Goal: Obtain resource: Download file/media

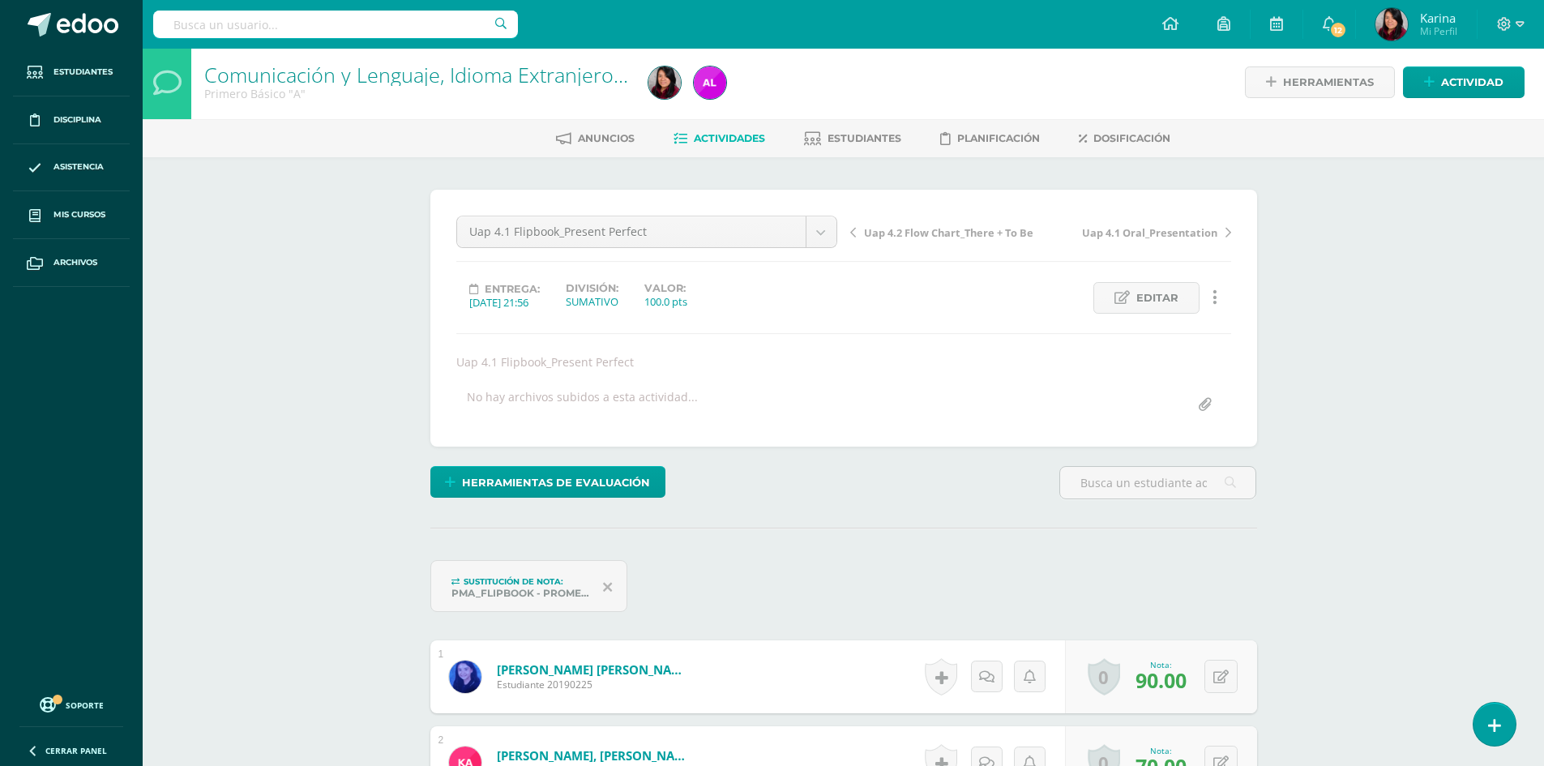
scroll to position [4, 0]
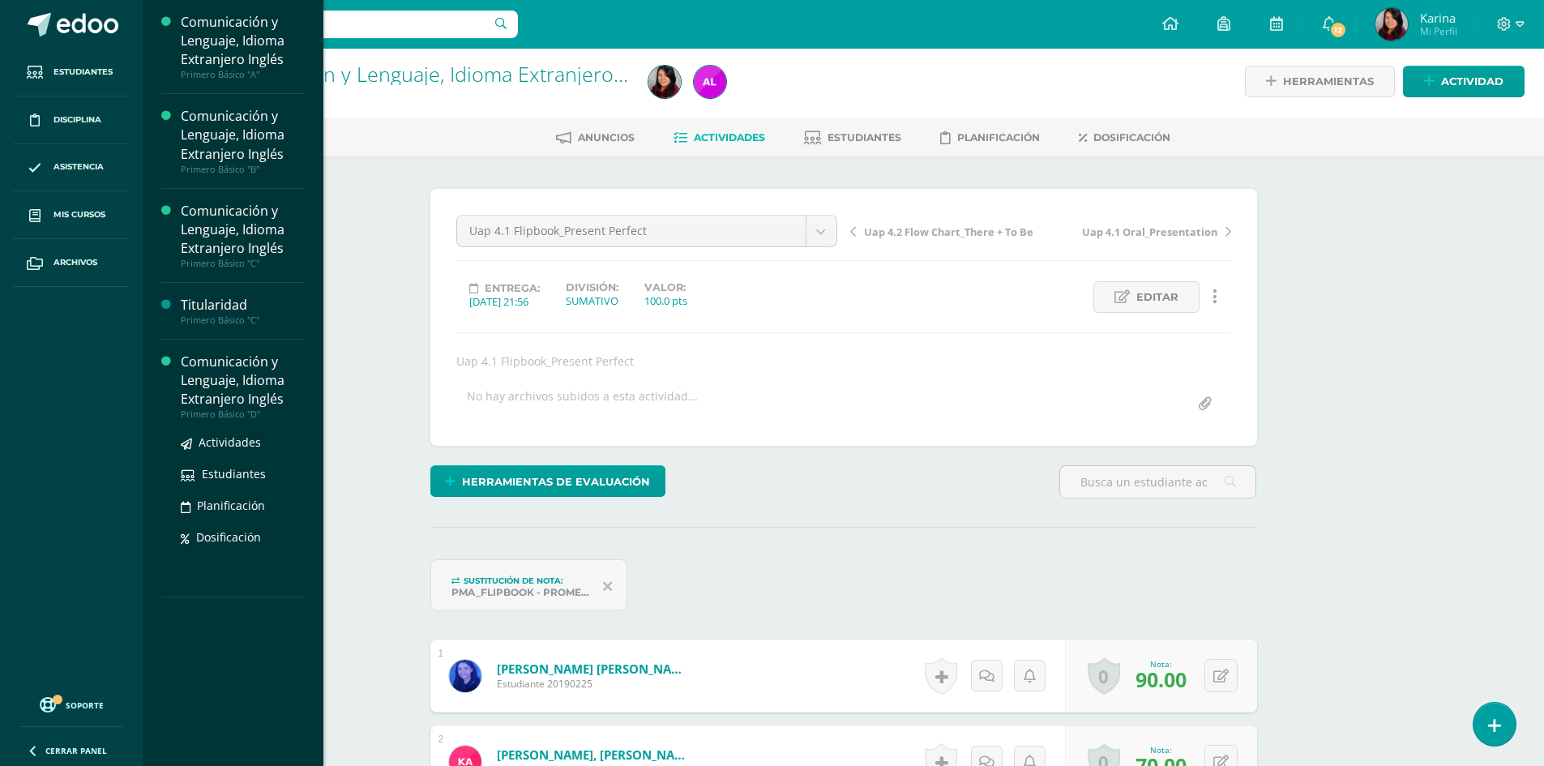
click at [268, 413] on div "Primero Básico "D"" at bounding box center [242, 414] width 123 height 11
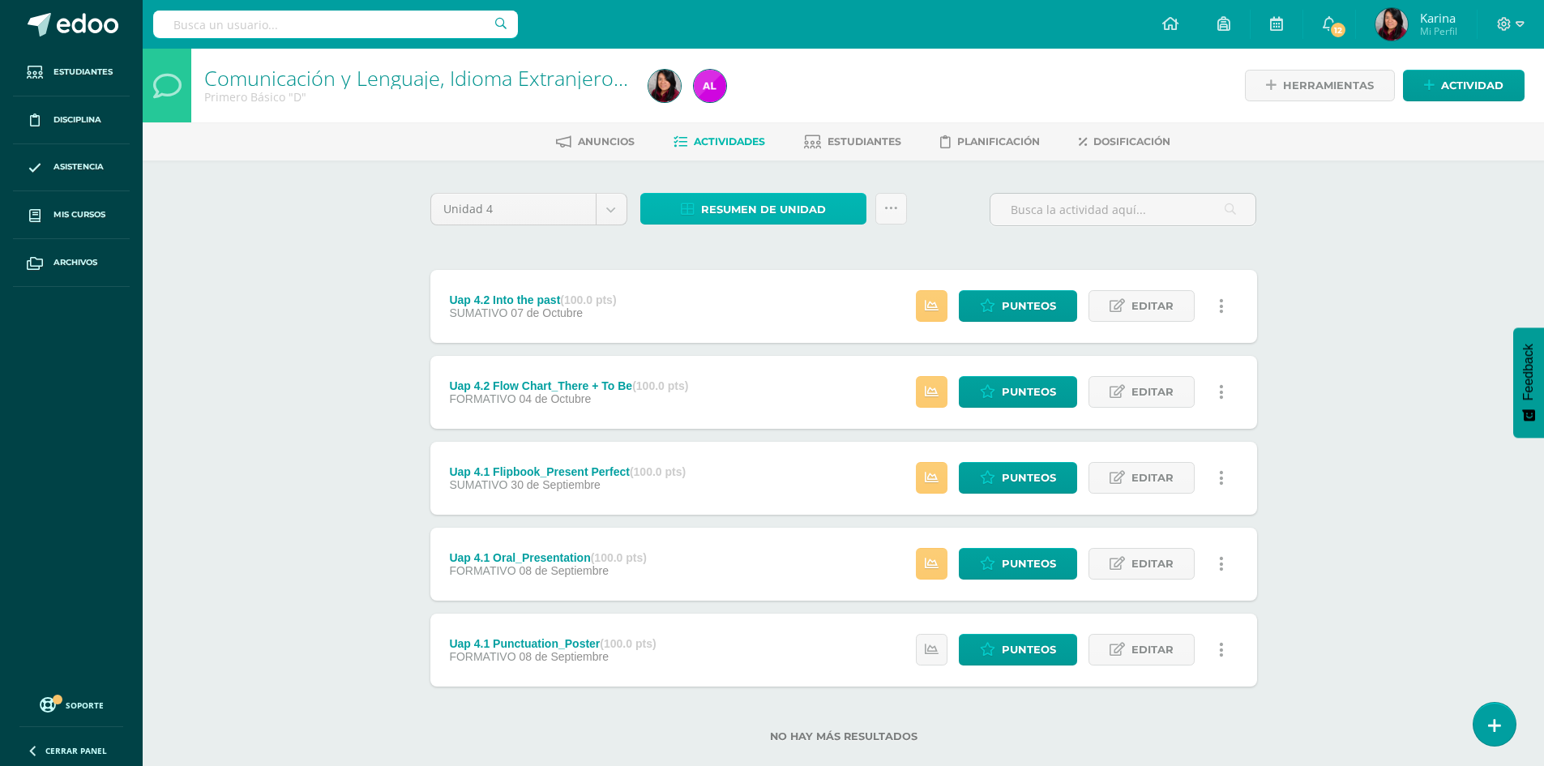
click at [745, 204] on span "Resumen de unidad" at bounding box center [763, 210] width 125 height 30
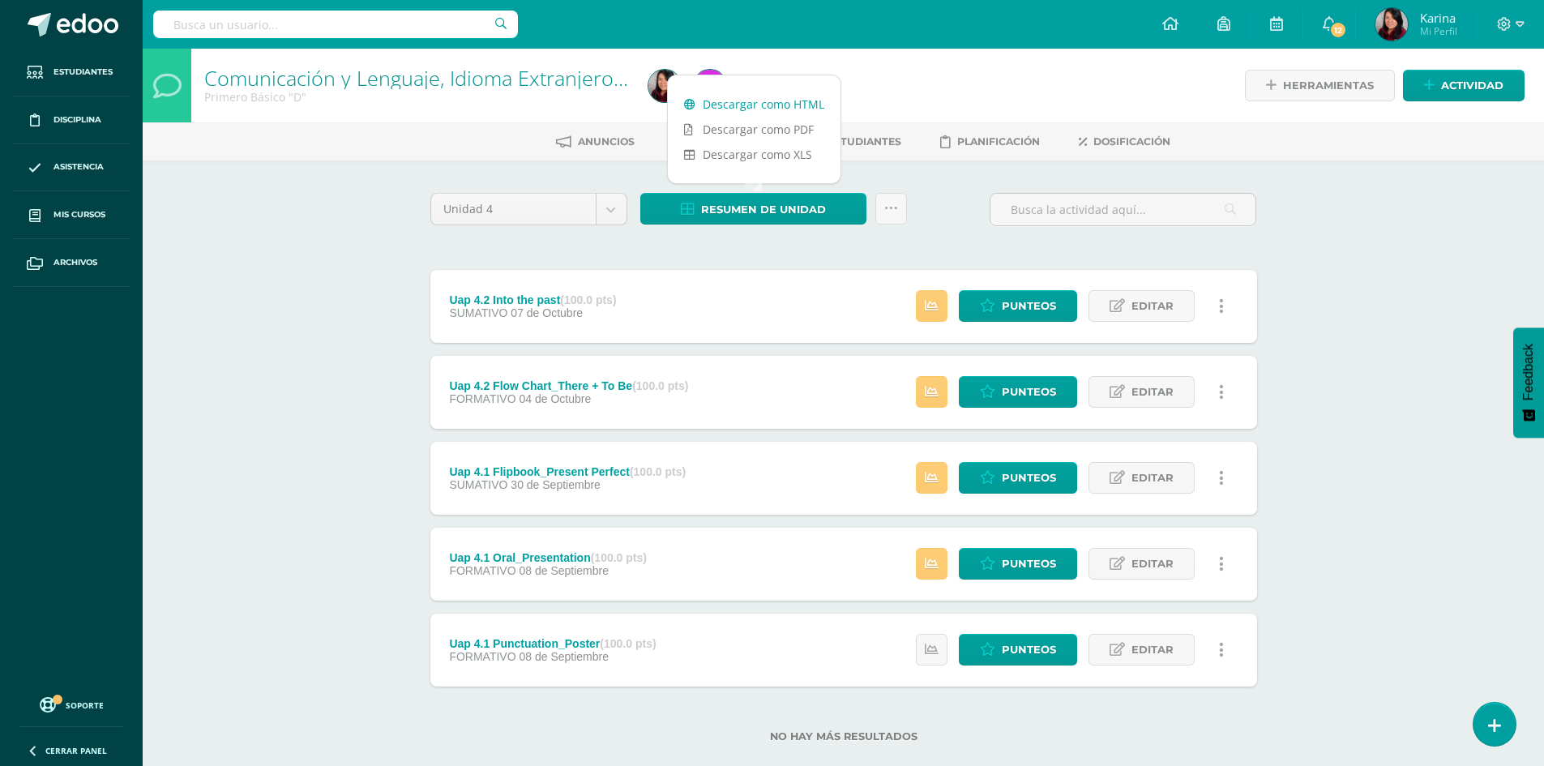
click at [770, 110] on link "Descargar como HTML" at bounding box center [754, 104] width 173 height 25
